Goal: Information Seeking & Learning: Learn about a topic

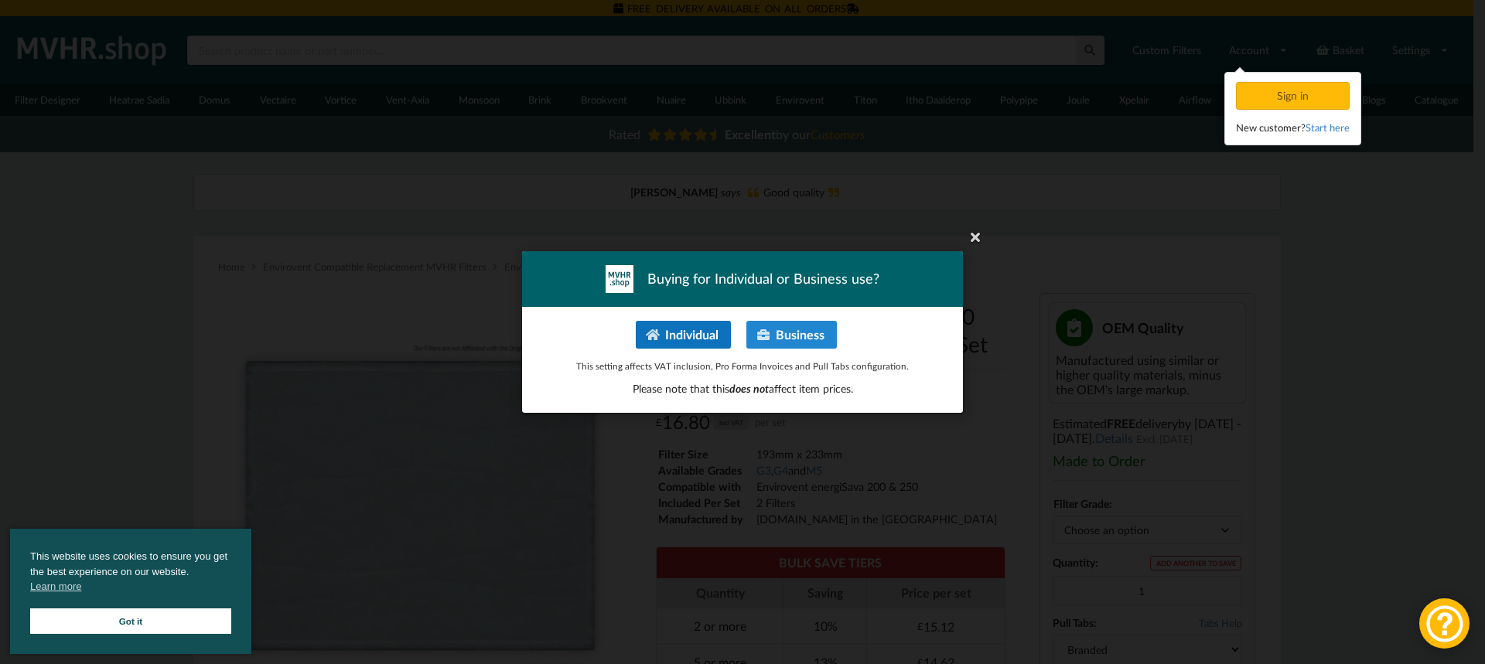
click at [683, 339] on button "Individual" at bounding box center [683, 335] width 95 height 28
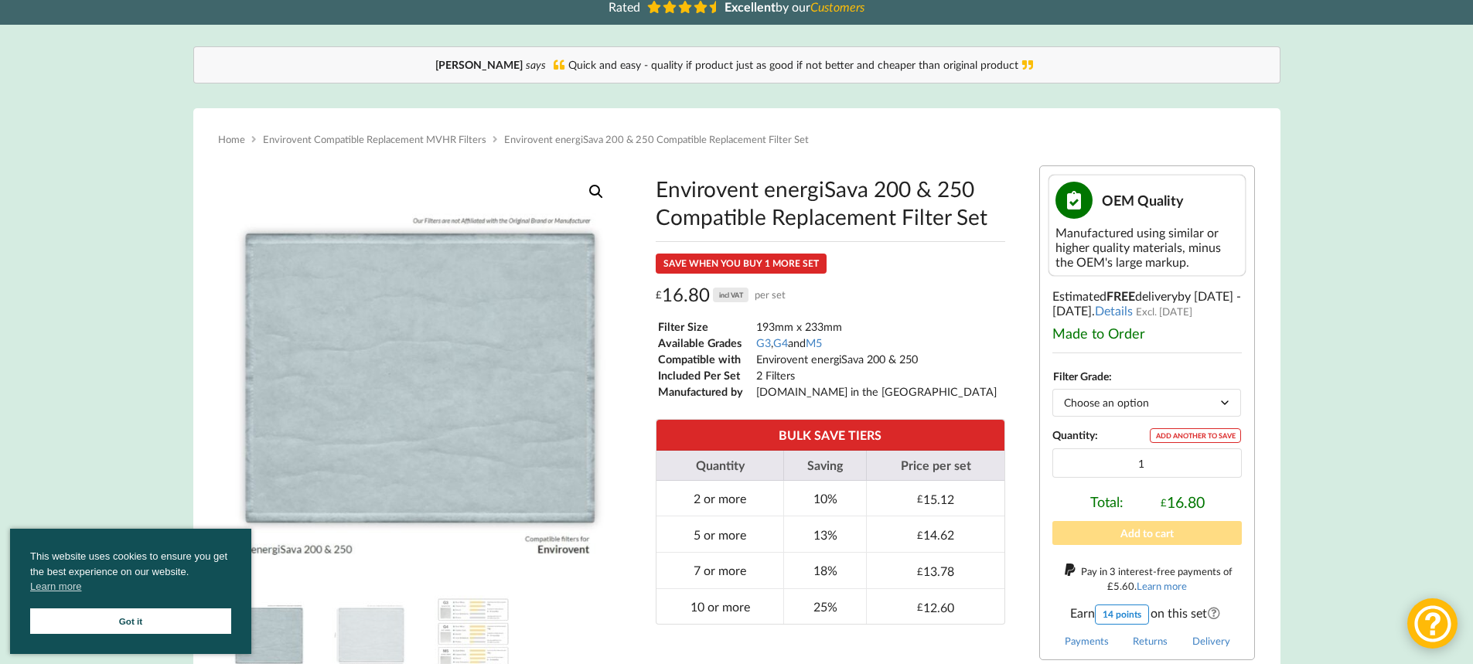
scroll to position [155, 0]
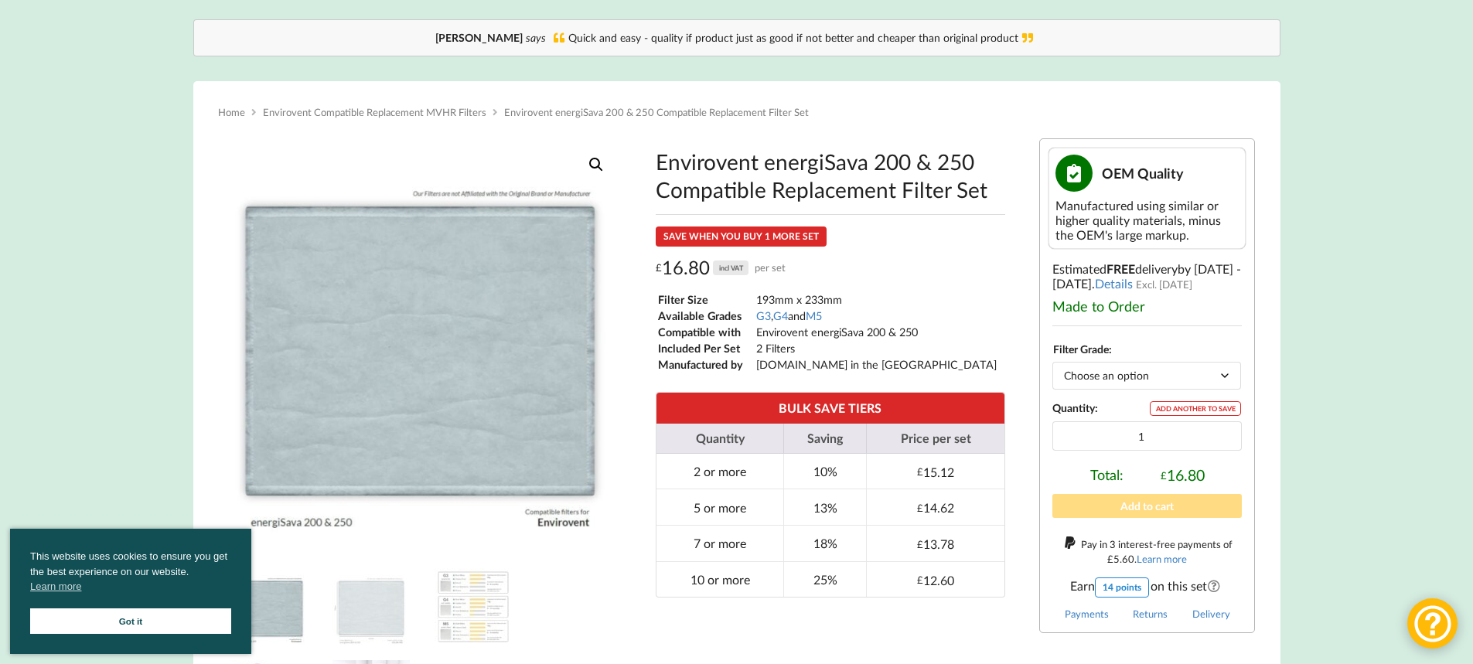
click at [219, 629] on link "Got it" at bounding box center [130, 622] width 201 height 26
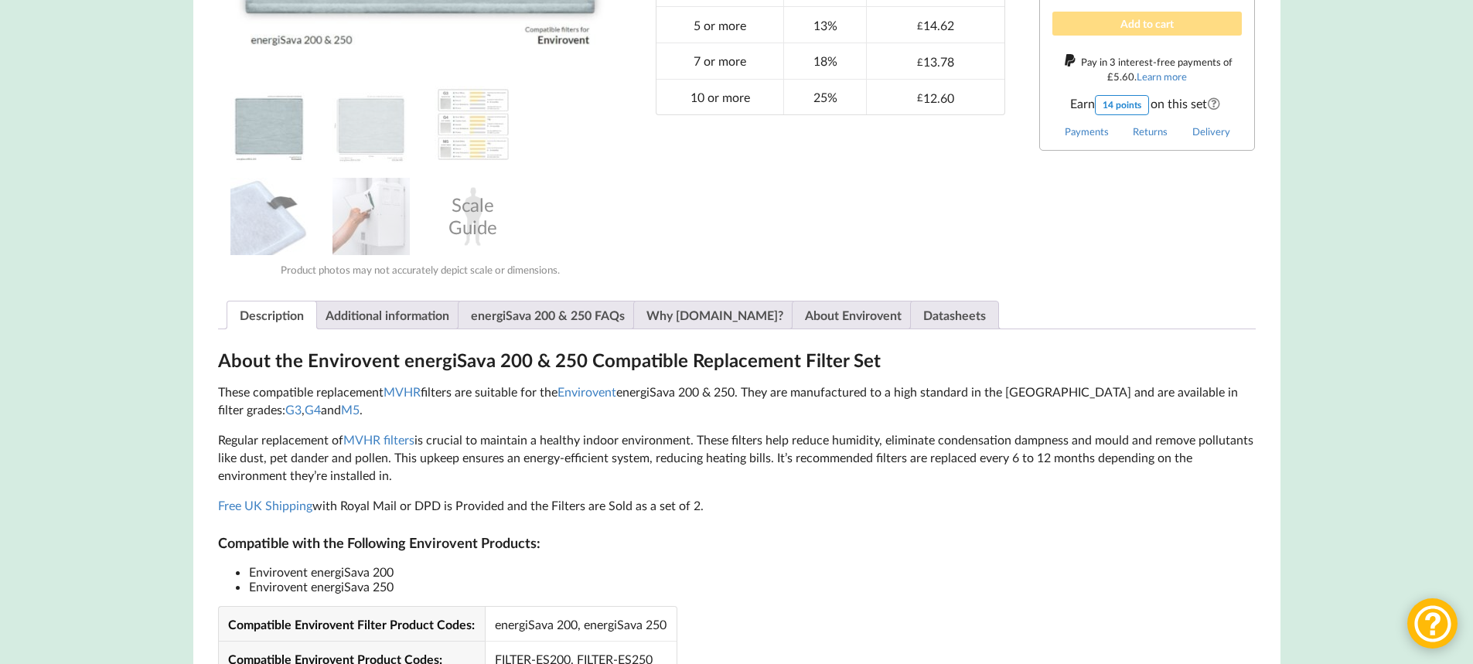
scroll to position [619, 0]
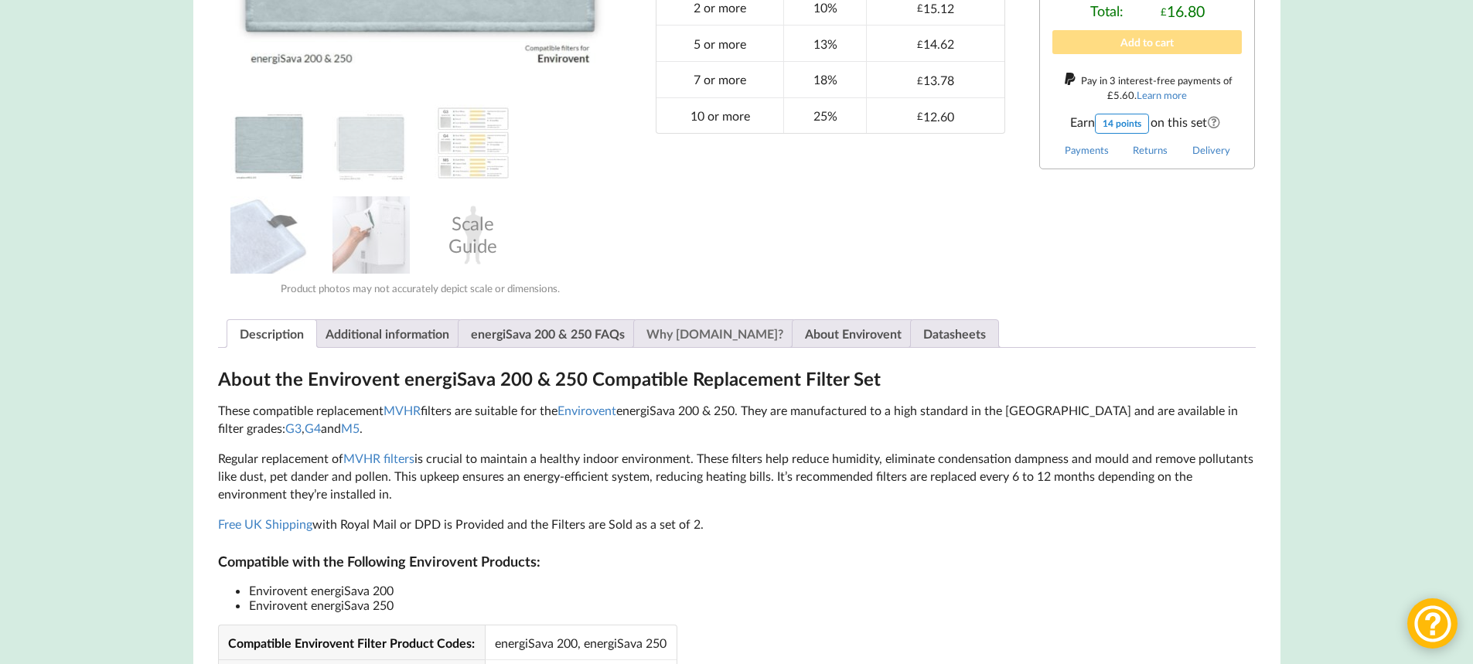
click at [680, 339] on link "Why [DOMAIN_NAME]?" at bounding box center [715, 333] width 137 height 27
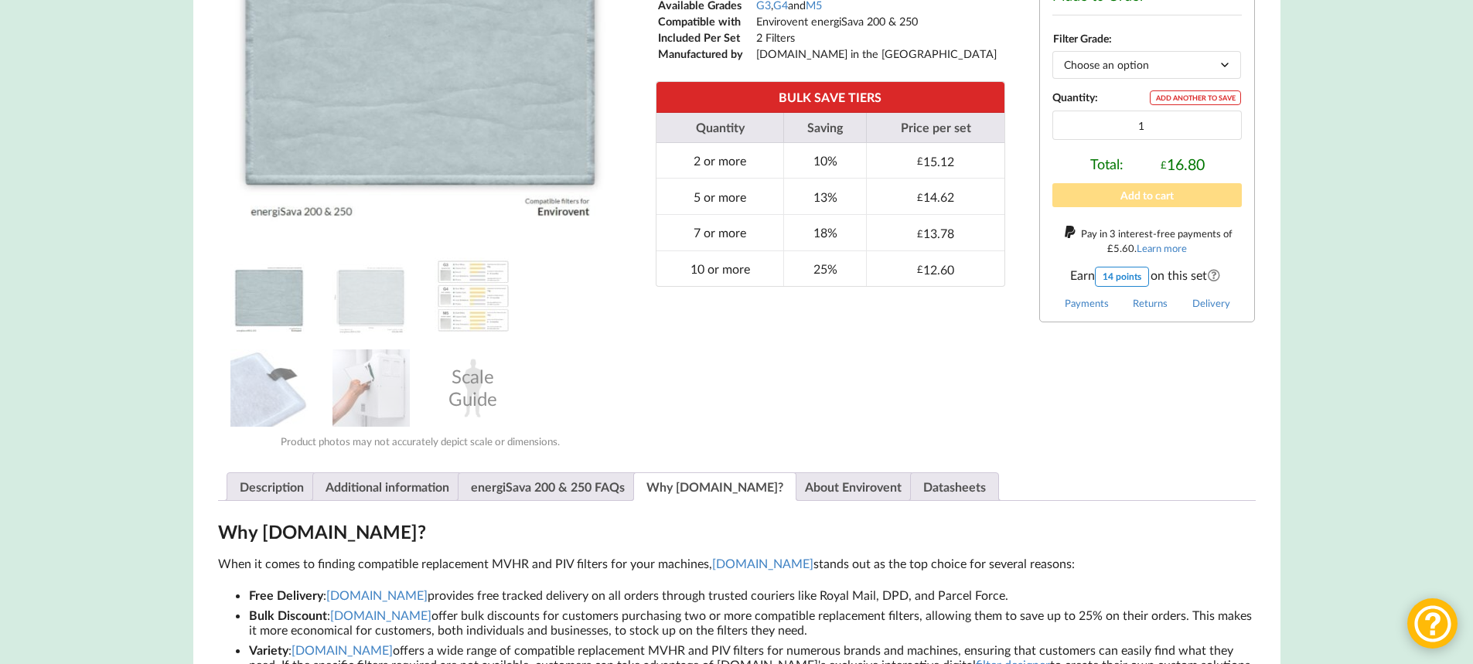
scroll to position [464, 0]
click at [805, 495] on link "About Envirovent" at bounding box center [853, 488] width 97 height 27
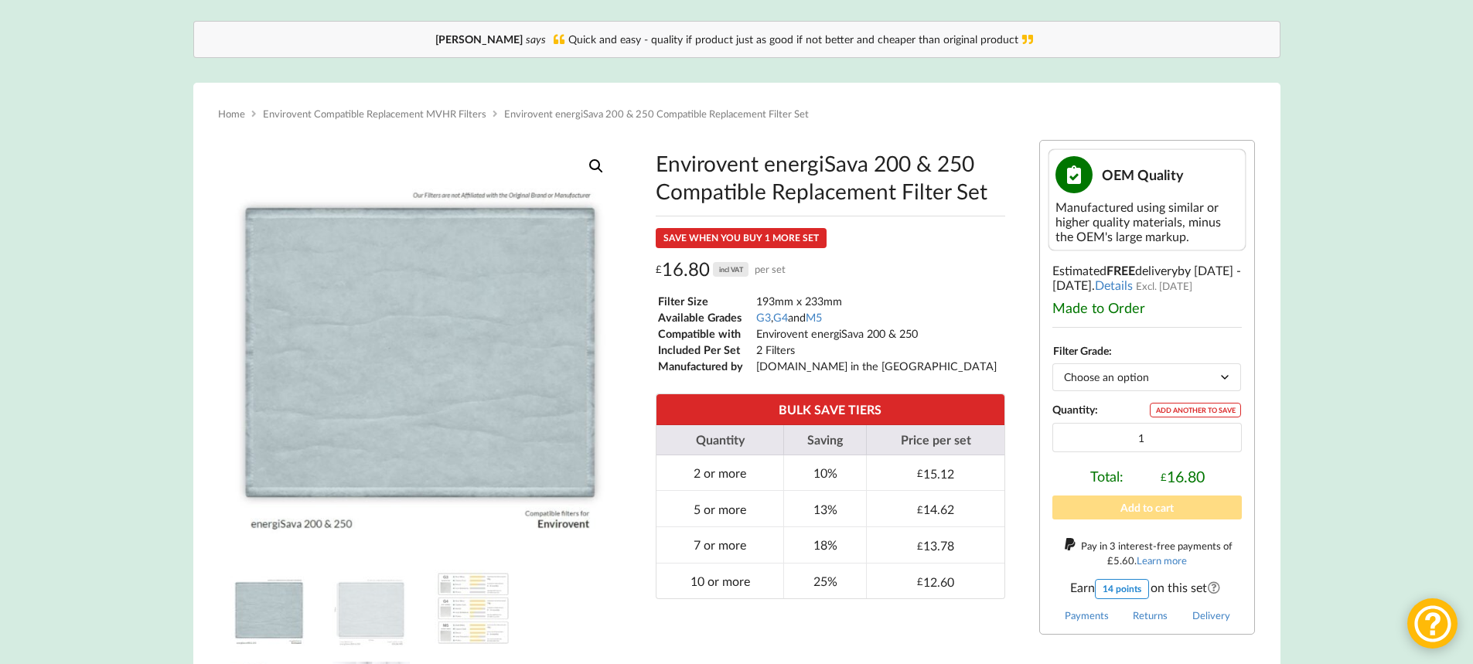
scroll to position [155, 0]
